Goal: Information Seeking & Learning: Check status

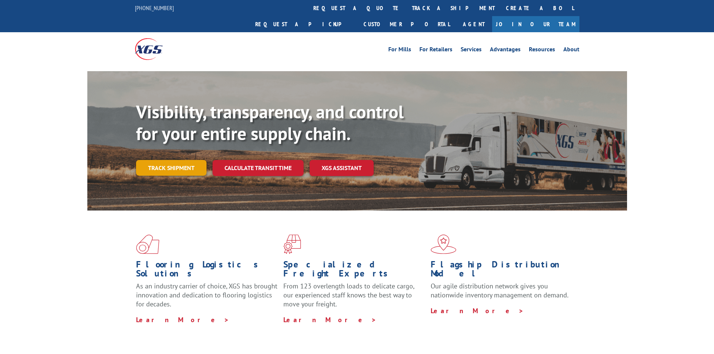
click at [179, 160] on link "Track shipment" at bounding box center [171, 168] width 70 height 16
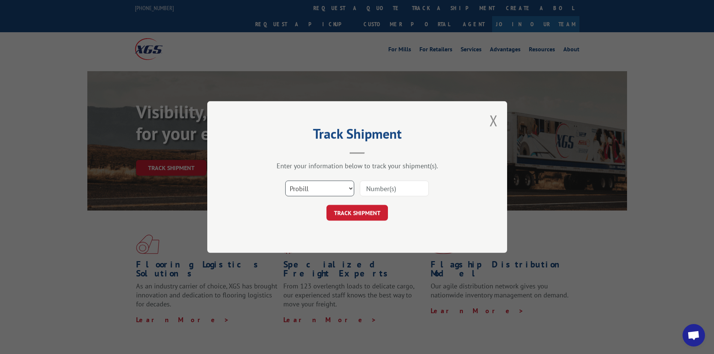
click at [333, 189] on select "Select category... Probill BOL PO" at bounding box center [319, 189] width 69 height 16
select select "bol"
click at [285, 181] on select "Select category... Probill BOL PO" at bounding box center [319, 189] width 69 height 16
click at [383, 190] on input at bounding box center [394, 189] width 69 height 16
type input "7035256"
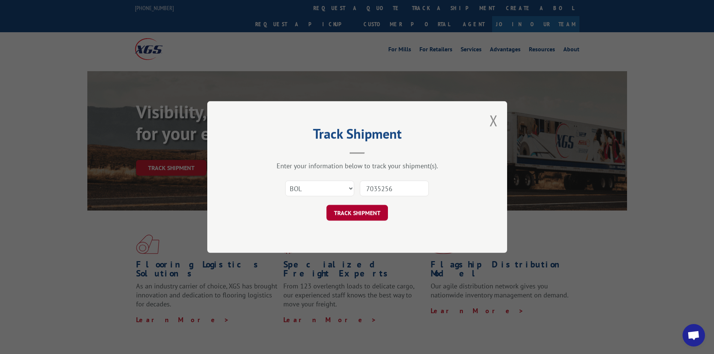
click at [361, 214] on button "TRACK SHIPMENT" at bounding box center [356, 213] width 61 height 16
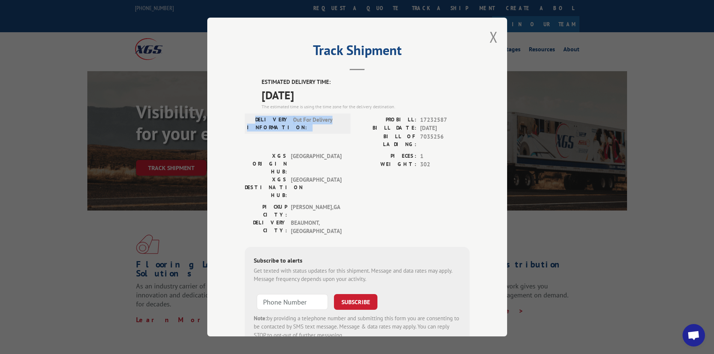
drag, startPoint x: 251, startPoint y: 115, endPoint x: 347, endPoint y: 117, distance: 96.7
click at [347, 117] on div "DELIVERY INFORMATION: Out For Delivery PROBILL: 17232587 BILL DATE: [DATE] BILL…" at bounding box center [357, 134] width 225 height 36
click at [491, 39] on button "Close modal" at bounding box center [493, 37] width 8 height 20
